Goal: Find specific page/section: Find specific page/section

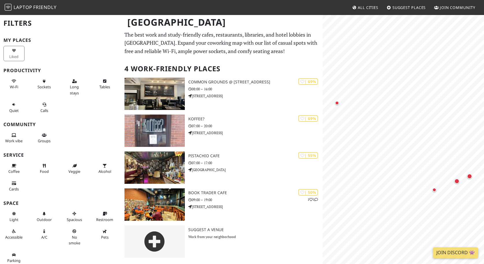
click at [163, 25] on h1 "[GEOGRAPHIC_DATA]" at bounding box center [222, 22] width 199 height 16
click at [9, 9] on img at bounding box center [8, 7] width 7 height 7
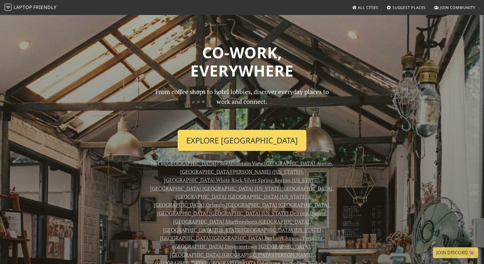
click at [260, 140] on link "Explore New Haven" at bounding box center [242, 140] width 129 height 21
